Goal: Transaction & Acquisition: Book appointment/travel/reservation

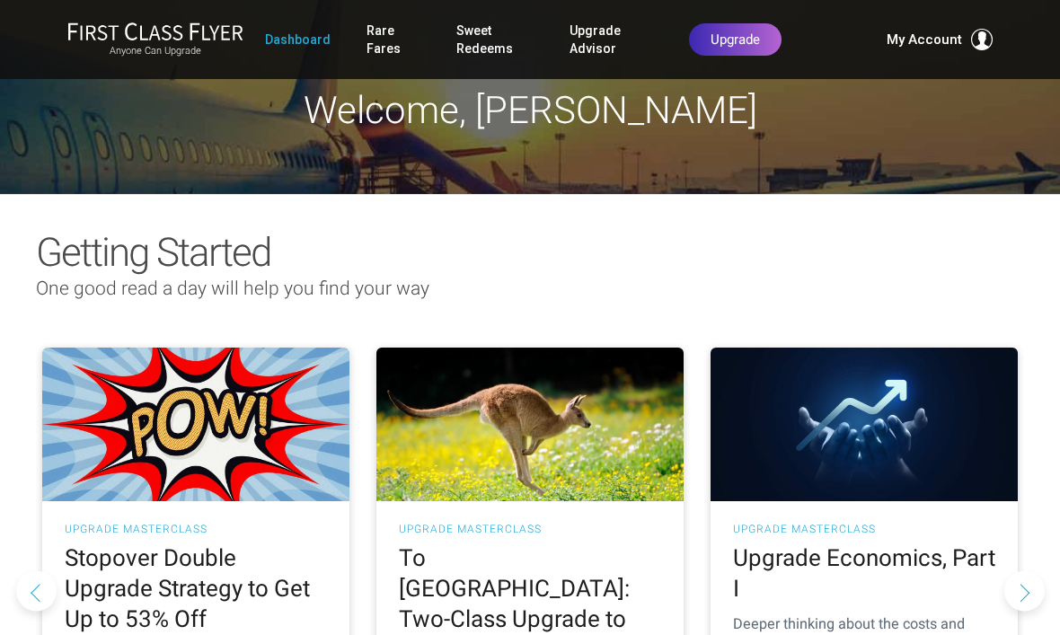
click at [387, 27] on link "Rare Fares" at bounding box center [393, 39] width 54 height 50
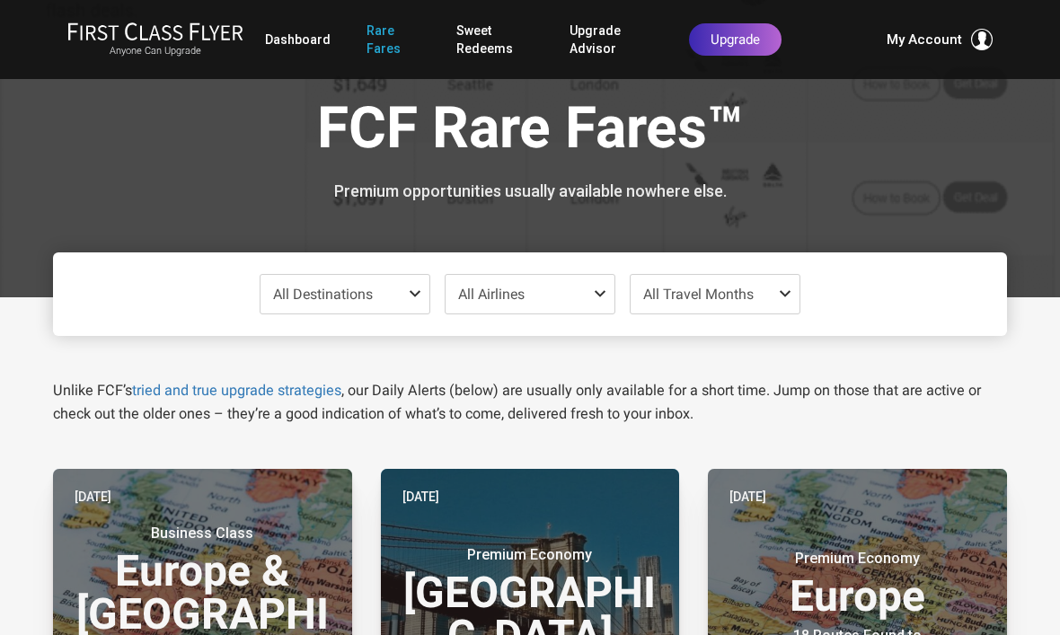
click at [410, 286] on span at bounding box center [419, 293] width 22 height 14
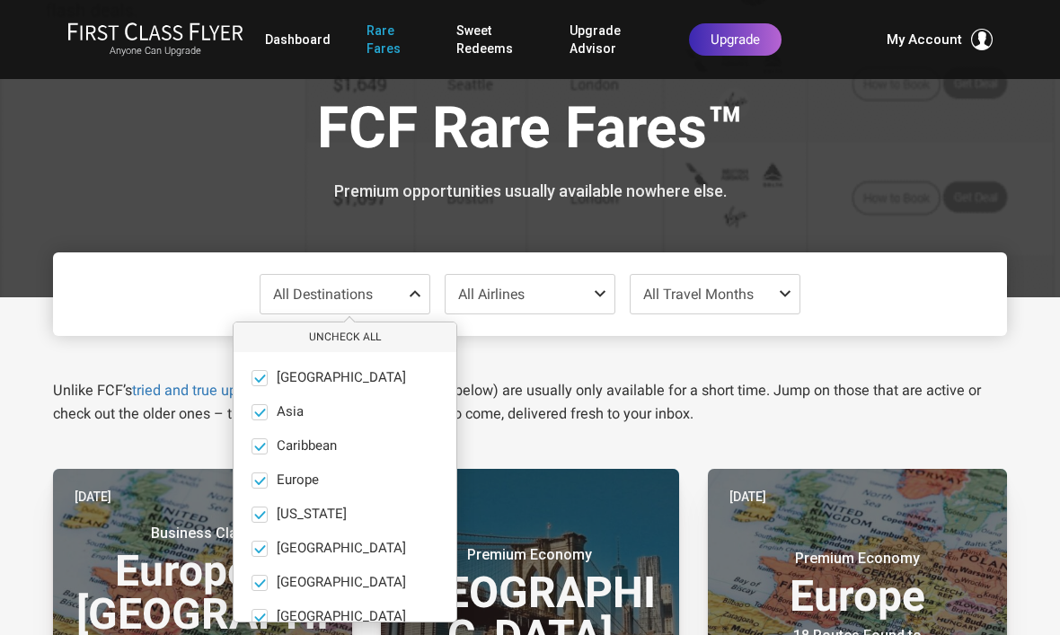
click at [268, 476] on label "Europe only" at bounding box center [344, 480] width 223 height 16
click at [0, 0] on input "Europe only" at bounding box center [0, 0] width 0 height 0
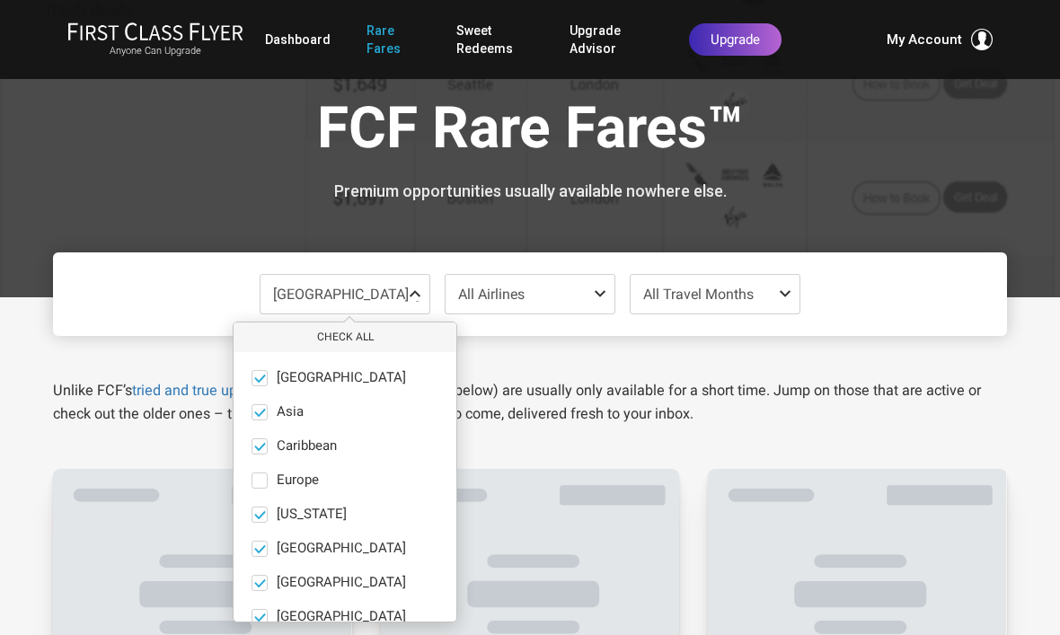
click at [271, 480] on label "Europe only" at bounding box center [344, 480] width 223 height 16
click at [0, 0] on input "Europe only" at bounding box center [0, 0] width 0 height 0
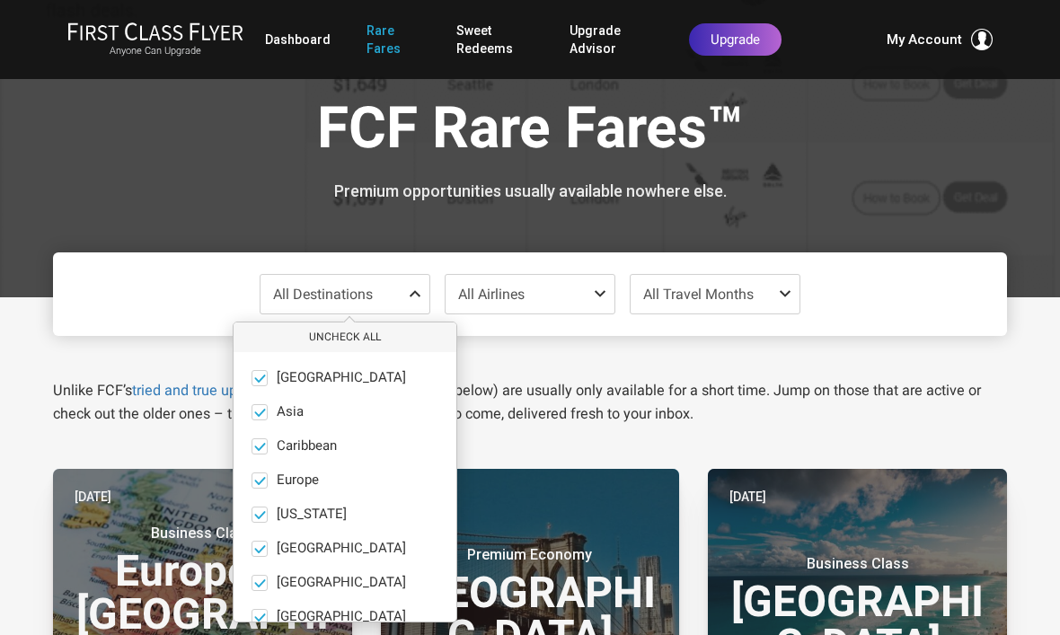
click at [335, 478] on button "only" at bounding box center [335, 480] width 25 height 16
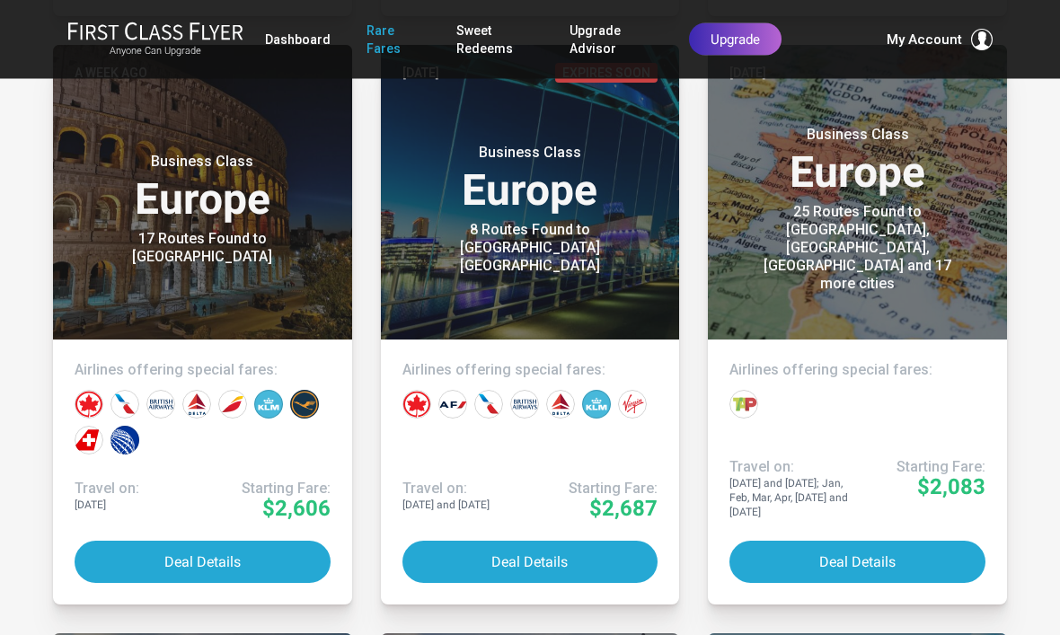
scroll to position [1012, 0]
click at [249, 561] on button "Deal Details" at bounding box center [203, 562] width 256 height 42
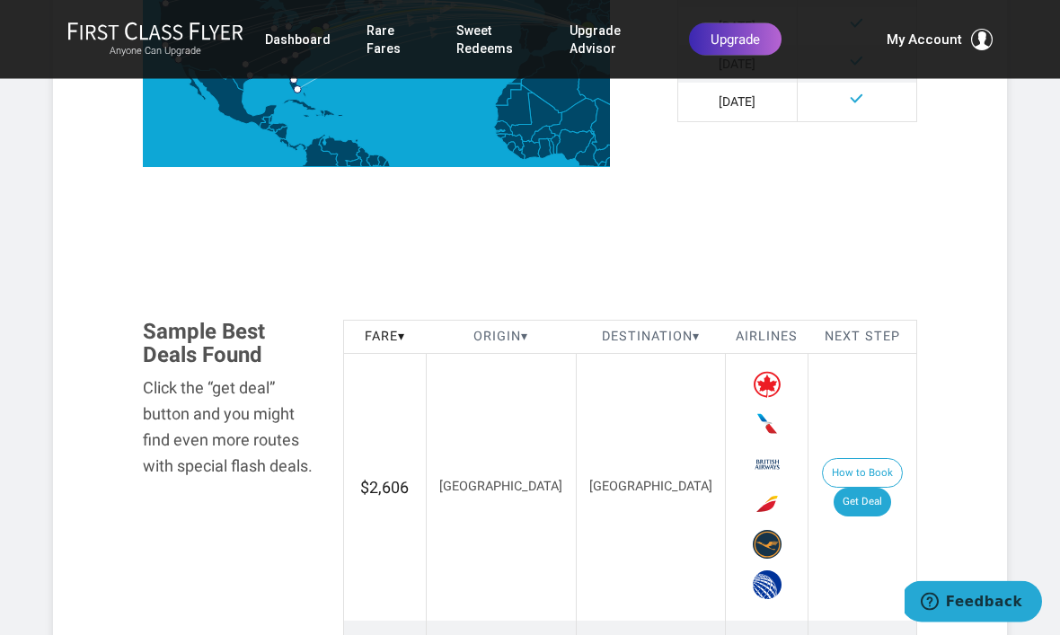
scroll to position [794, 0]
click at [890, 489] on link "Get Deal" at bounding box center [861, 503] width 57 height 29
